Goal: Find specific page/section: Find specific page/section

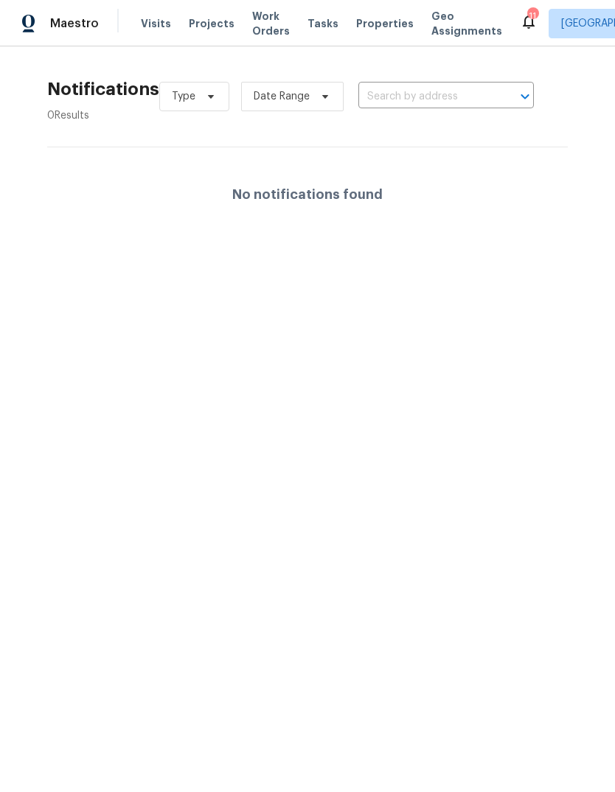
click at [519, 14] on icon at bounding box center [528, 22] width 18 height 18
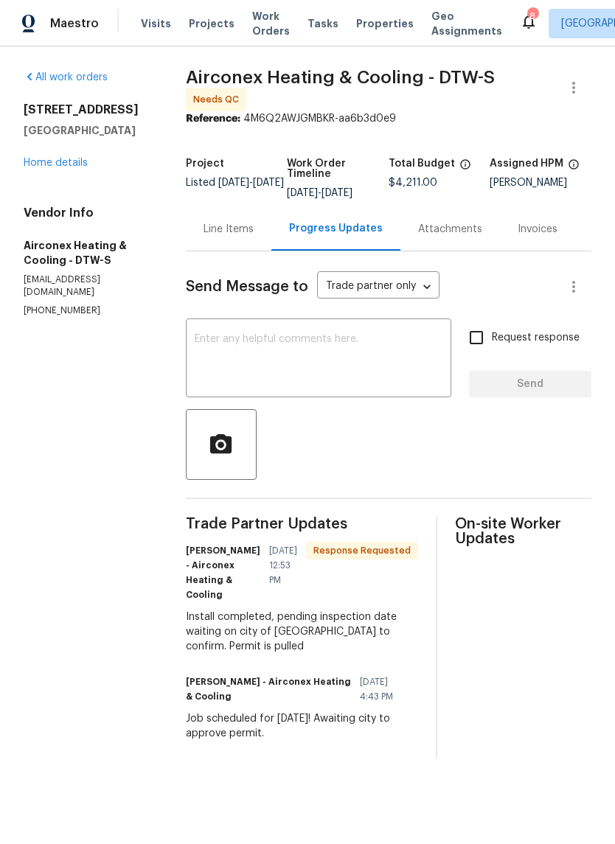
click at [519, 24] on icon at bounding box center [528, 22] width 18 height 18
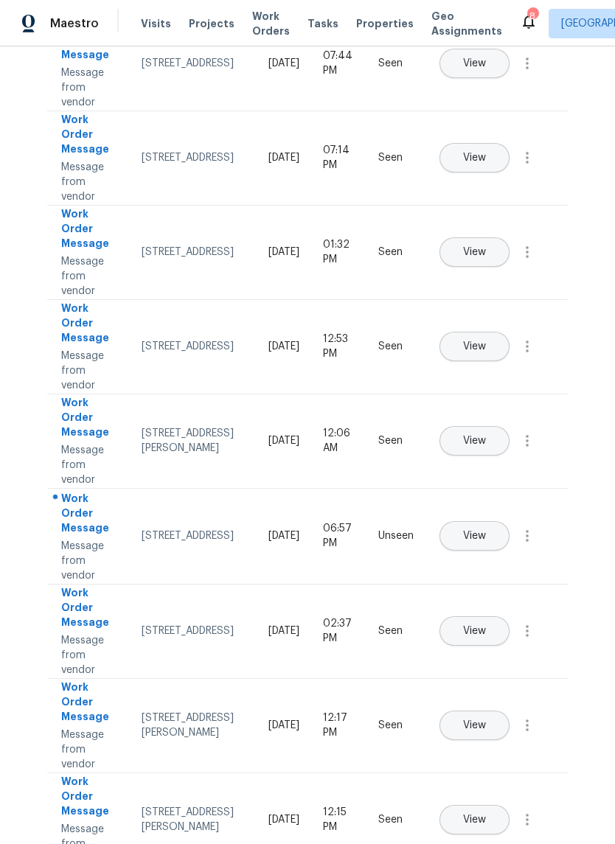
scroll to position [173, 0]
click at [486, 530] on span "View" at bounding box center [474, 535] width 23 height 11
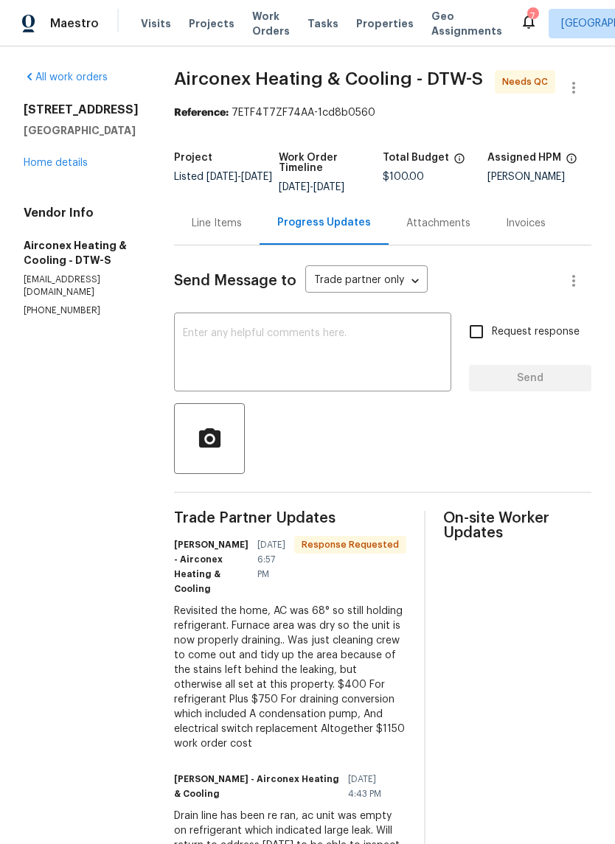
click at [522, 26] on icon at bounding box center [528, 22] width 12 height 15
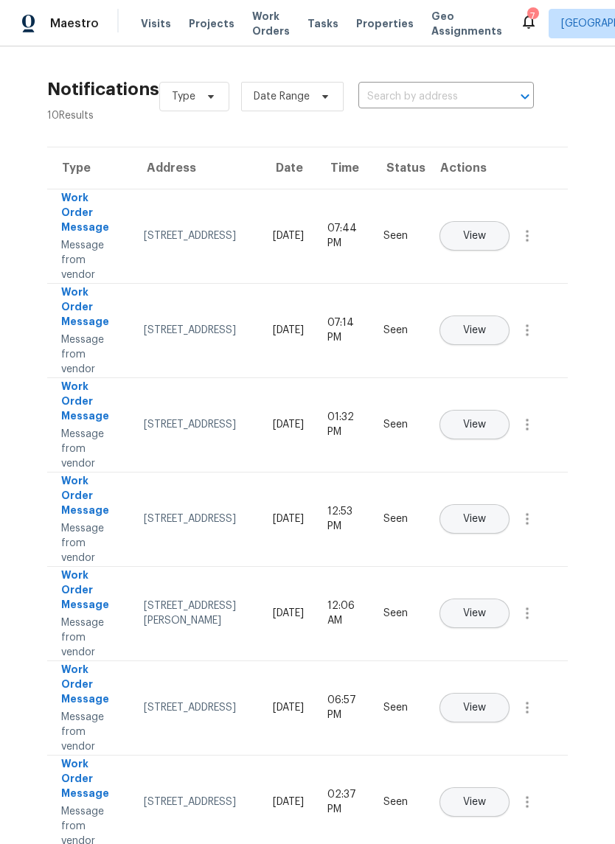
click at [365, 29] on span "Properties" at bounding box center [384, 23] width 57 height 15
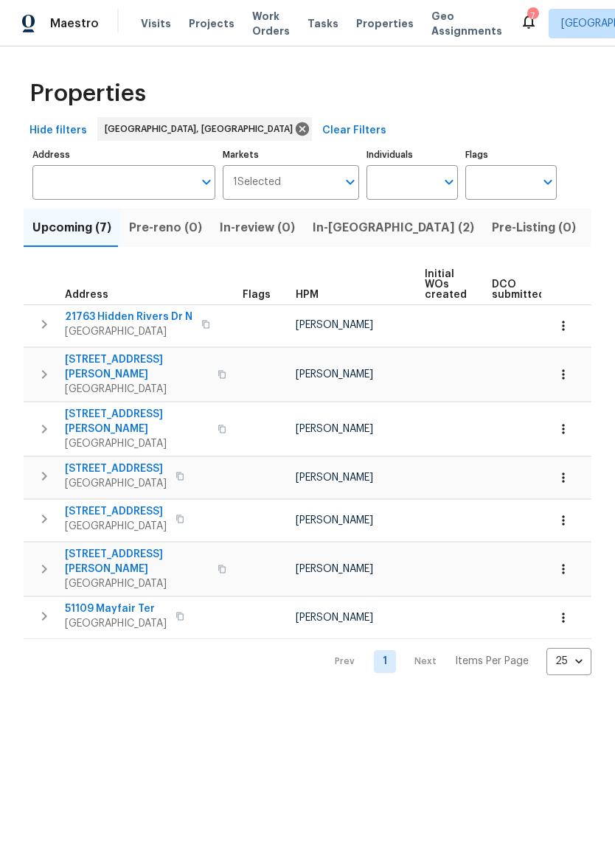
click at [593, 230] on span "Listed (17)" at bounding box center [623, 227] width 60 height 21
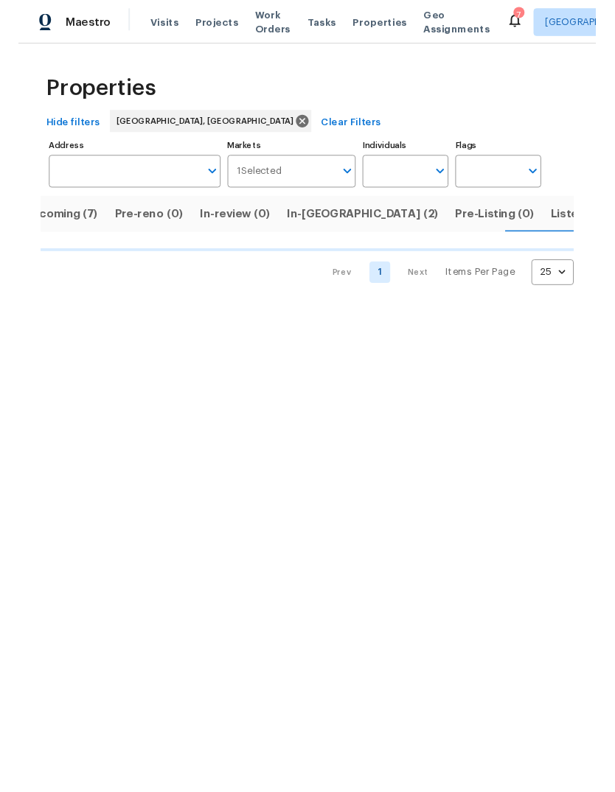
scroll to position [0, 27]
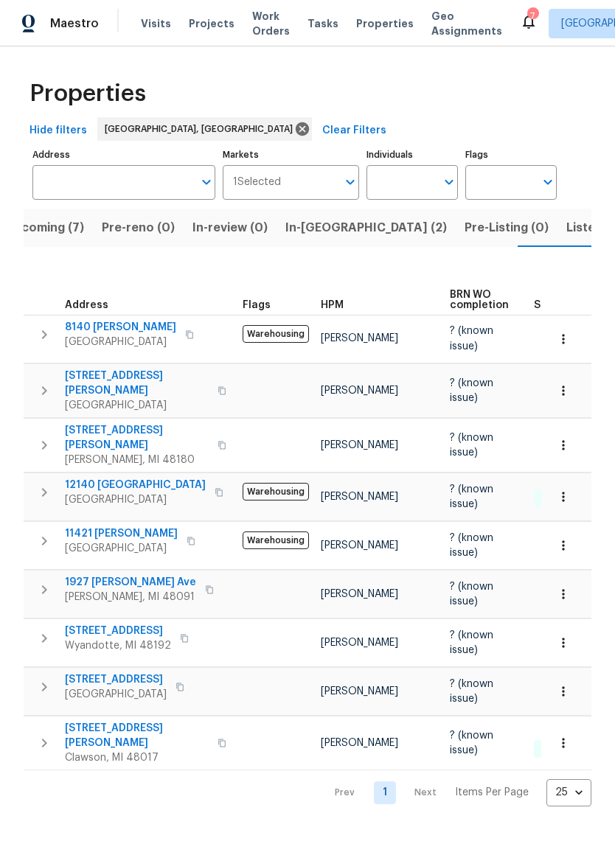
click at [128, 368] on span "[STREET_ADDRESS][PERSON_NAME]" at bounding box center [137, 382] width 144 height 29
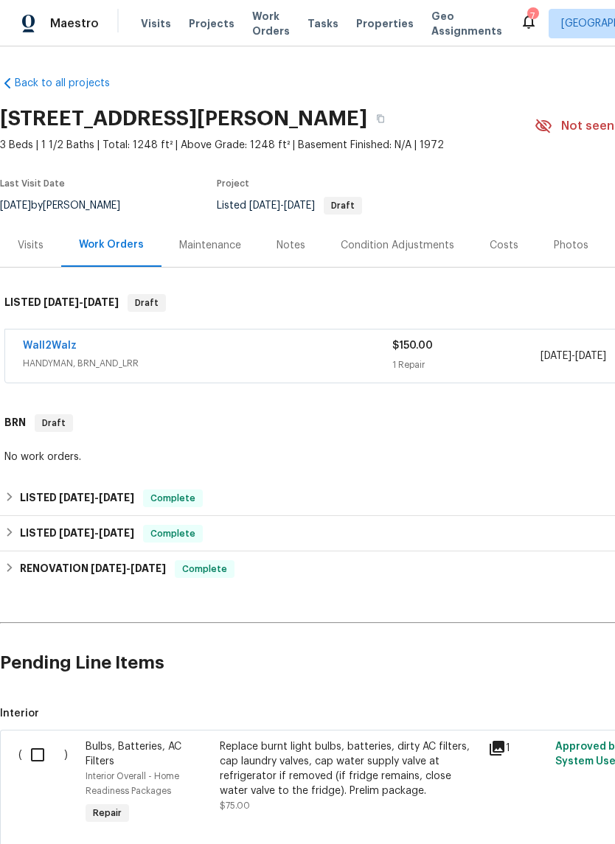
click at [290, 261] on div "Notes" at bounding box center [291, 244] width 64 height 43
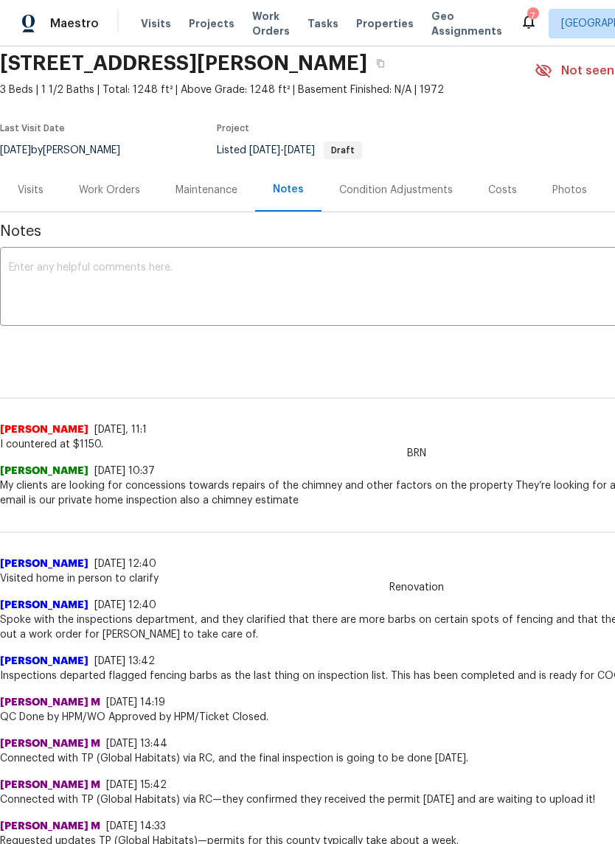
scroll to position [57, 0]
